Goal: Task Accomplishment & Management: Manage account settings

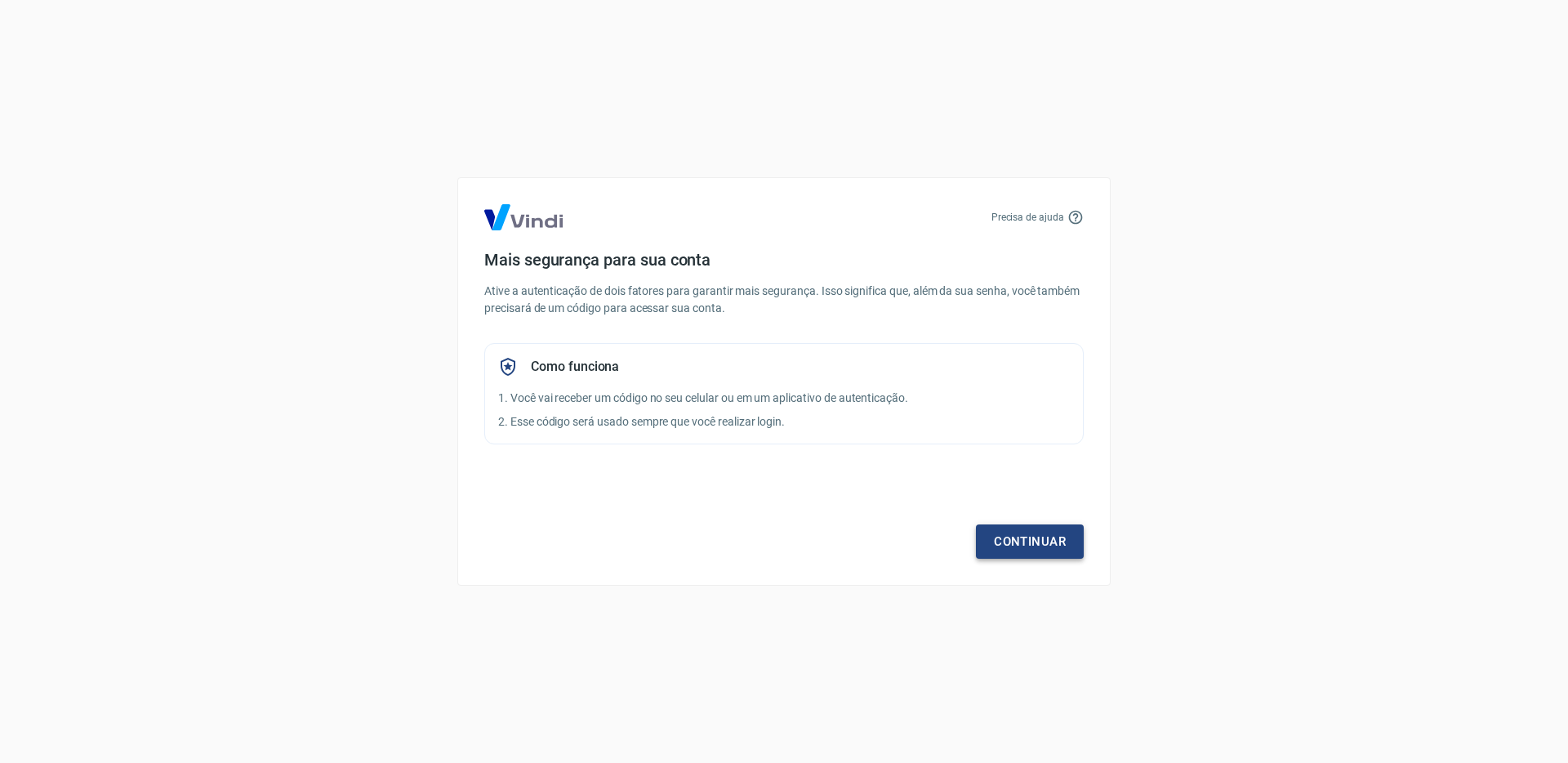
click at [1045, 541] on link "Continuar" at bounding box center [1029, 541] width 108 height 34
